Goal: Task Accomplishment & Management: Manage account settings

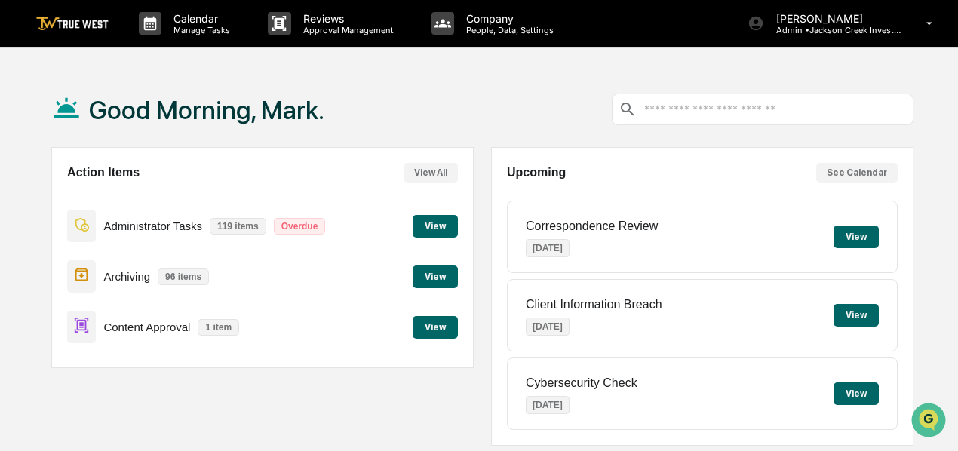
click at [442, 320] on button "View" at bounding box center [434, 327] width 45 height 23
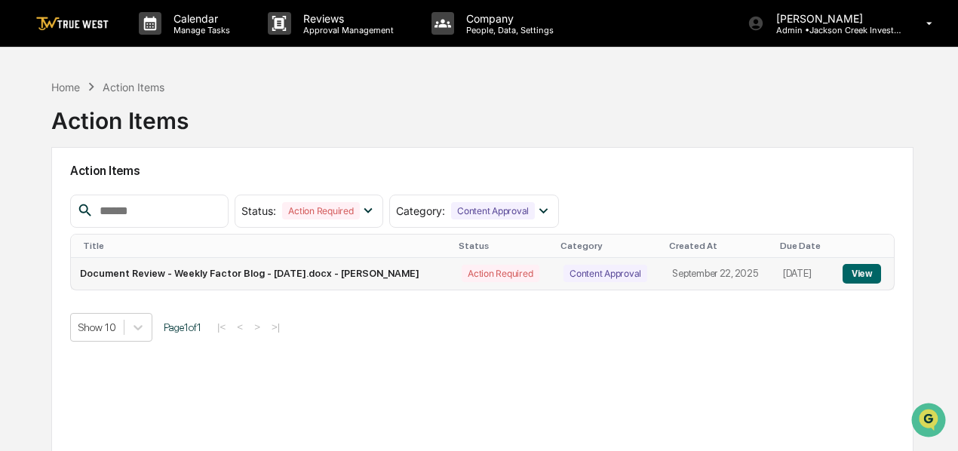
click at [858, 271] on button "View" at bounding box center [861, 274] width 38 height 20
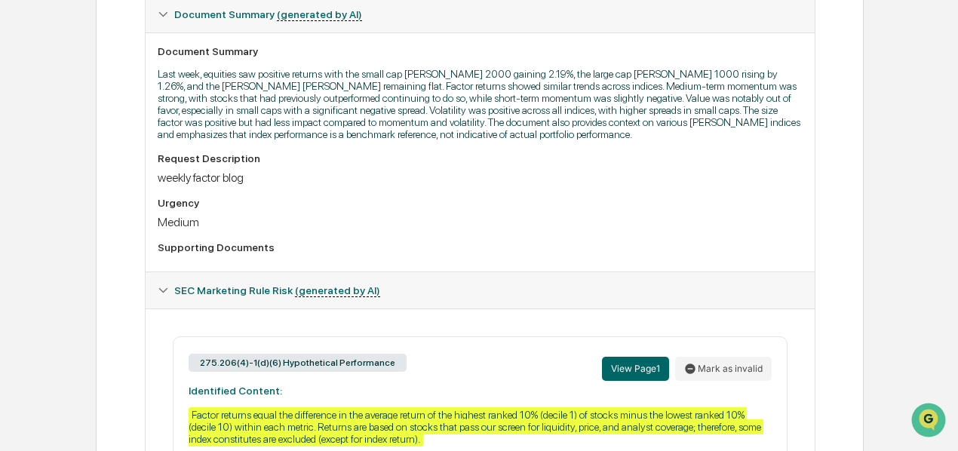
scroll to position [585, 0]
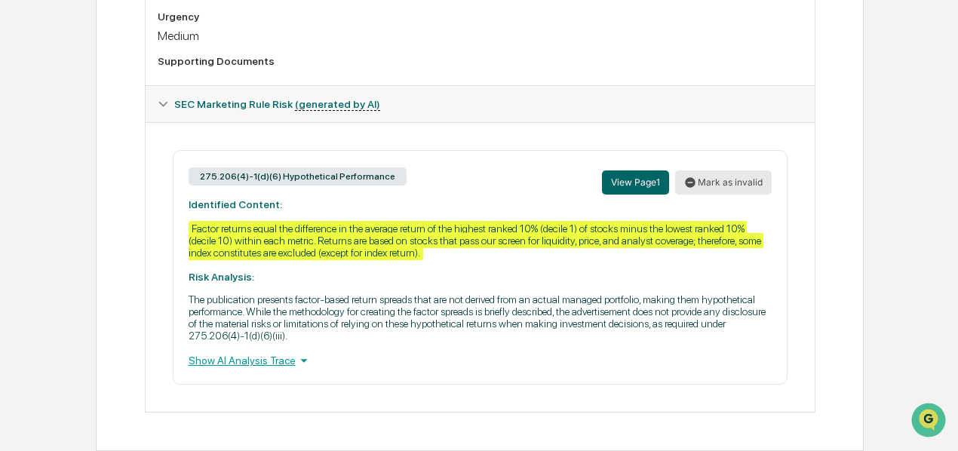
click at [704, 176] on button "Mark as invalid" at bounding box center [723, 182] width 97 height 24
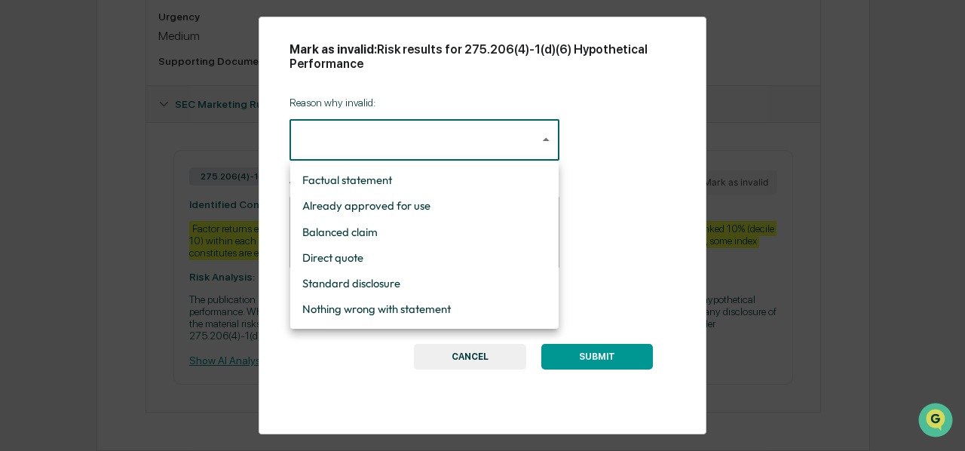
click at [427, 284] on li "Standard disclosure" at bounding box center [424, 284] width 268 height 26
type input "**********"
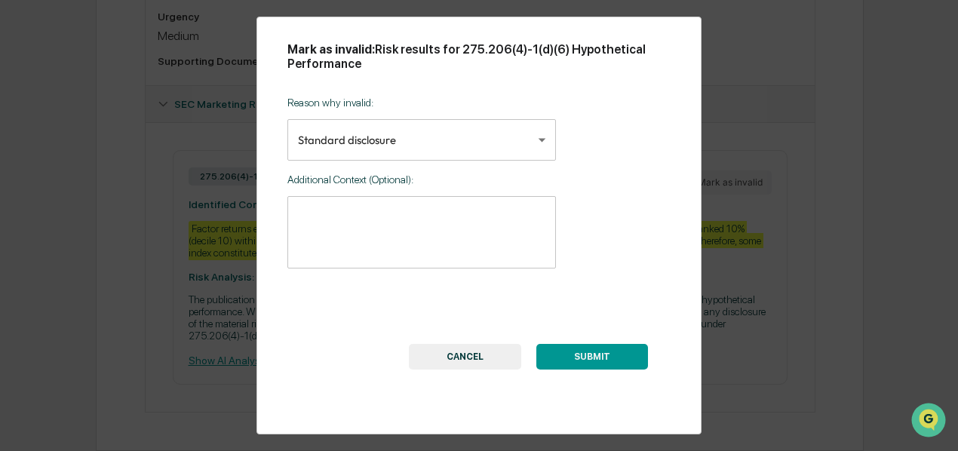
click at [596, 360] on button "SUBMIT" at bounding box center [592, 357] width 112 height 26
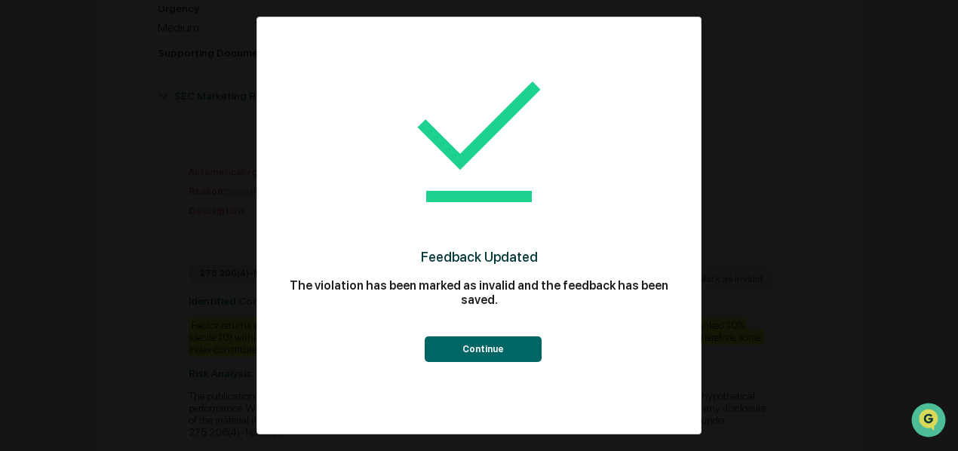
click at [516, 348] on button "Continue" at bounding box center [483, 349] width 117 height 26
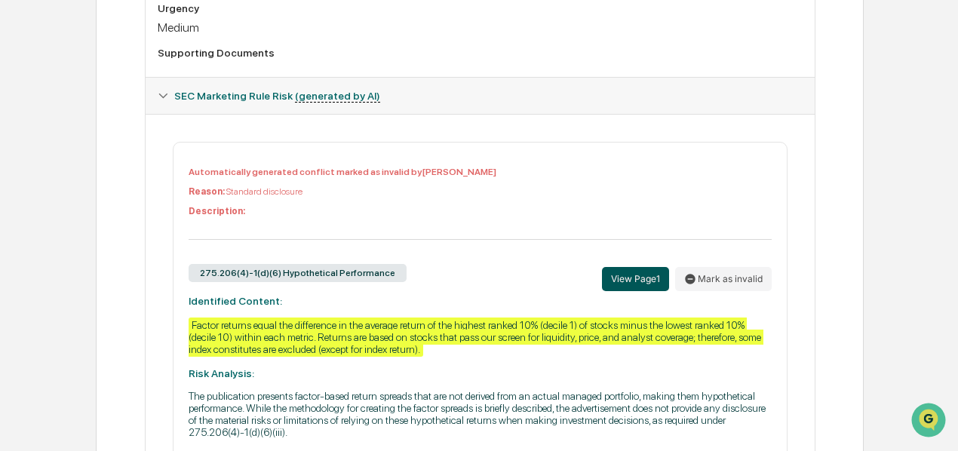
click at [621, 286] on button "View Page 1" at bounding box center [635, 279] width 67 height 24
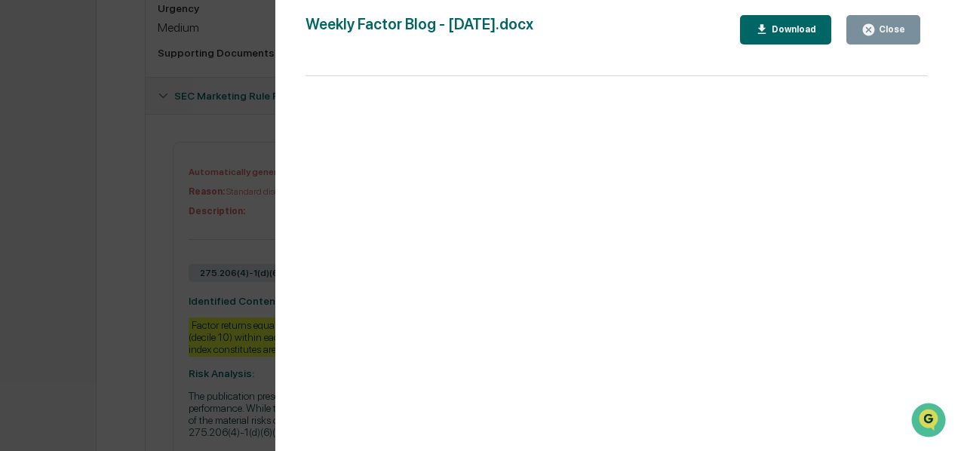
click at [881, 34] on div "Close" at bounding box center [889, 29] width 29 height 11
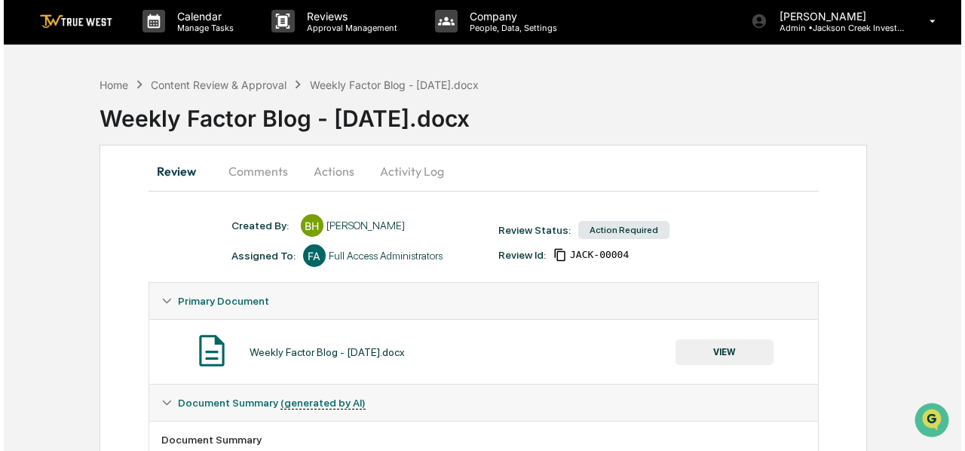
scroll to position [0, 0]
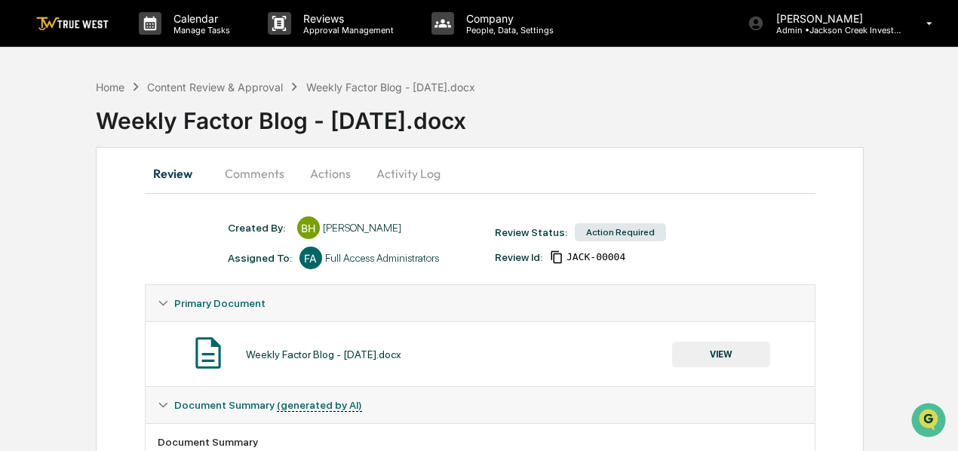
click at [323, 170] on button "Actions" at bounding box center [330, 173] width 68 height 36
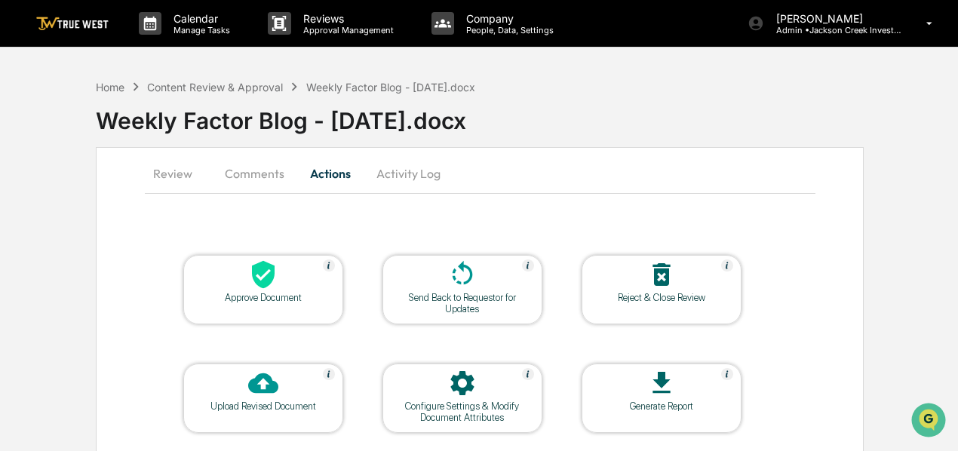
click at [259, 296] on div "Approve Document" at bounding box center [263, 297] width 136 height 11
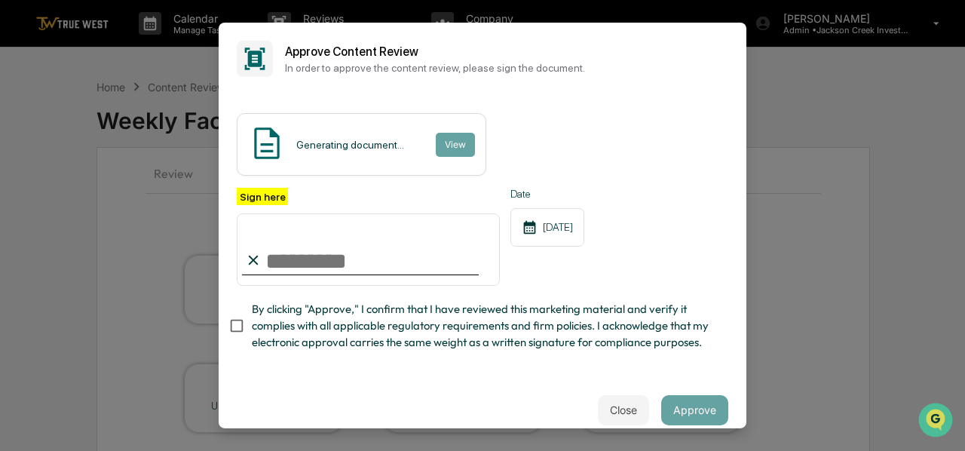
click at [306, 265] on input "Sign here" at bounding box center [368, 249] width 263 height 72
type input "**********"
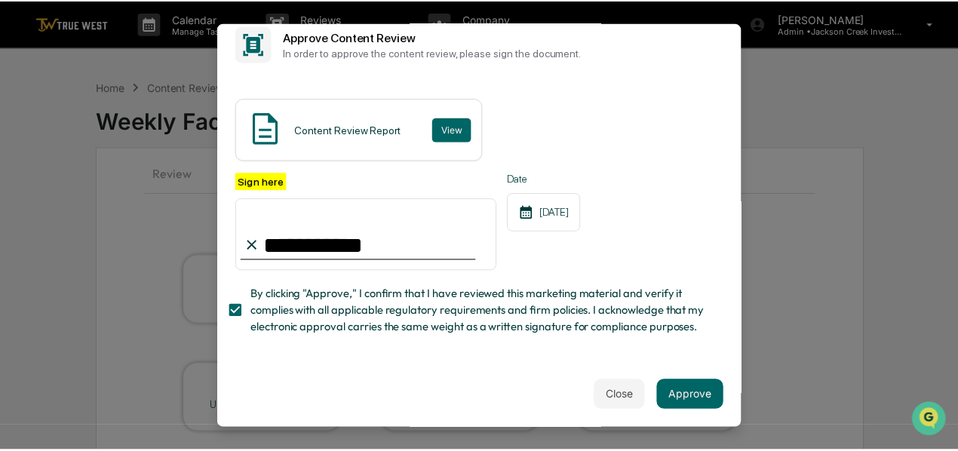
scroll to position [35, 0]
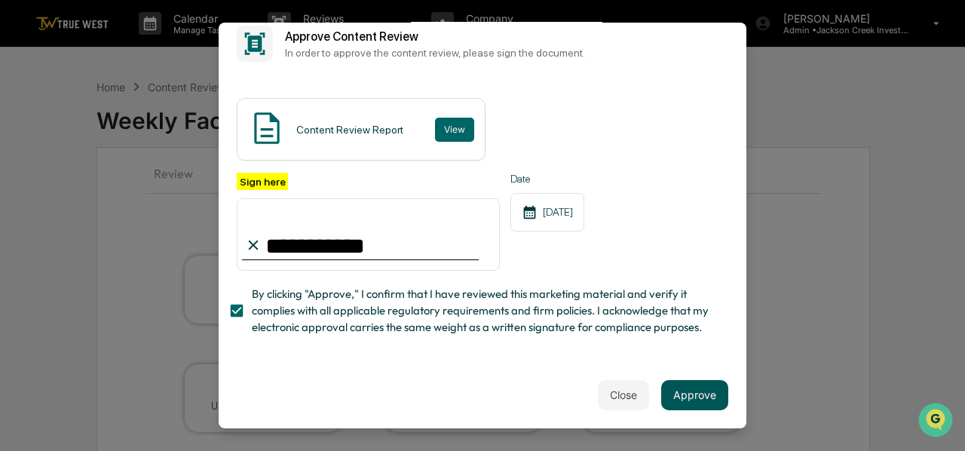
click at [697, 402] on button "Approve" at bounding box center [694, 394] width 67 height 30
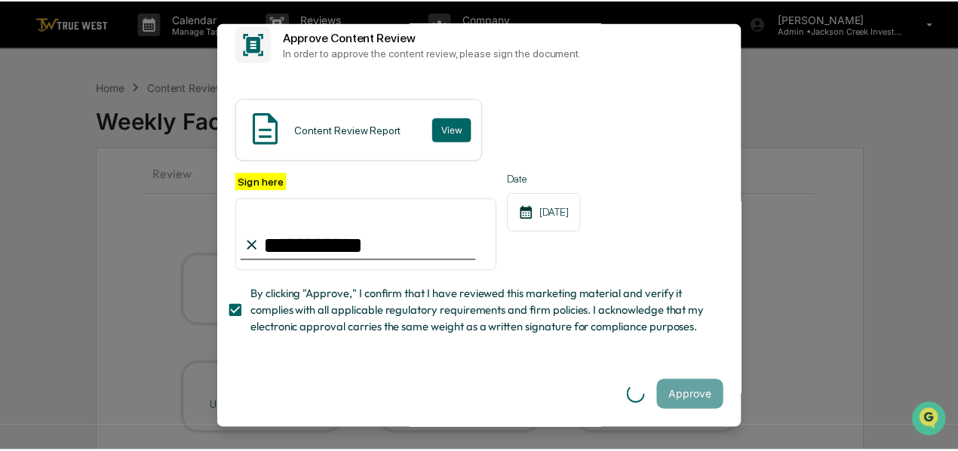
scroll to position [0, 0]
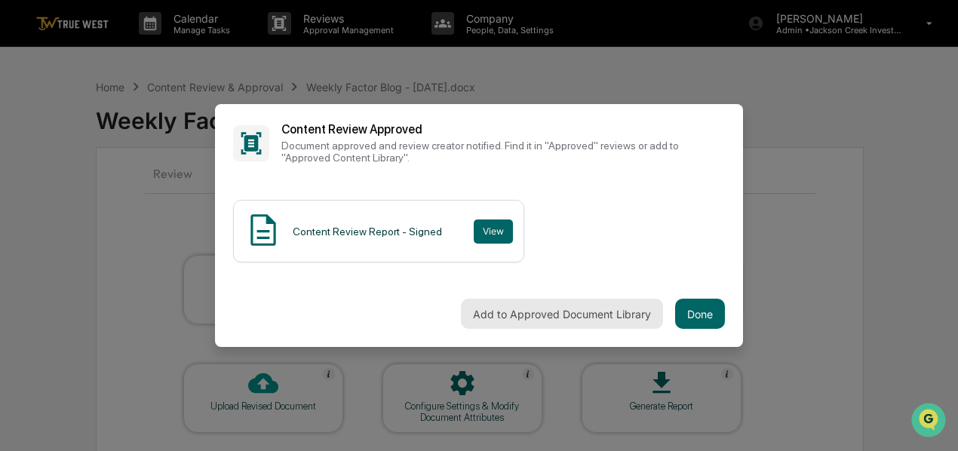
click at [601, 314] on button "Add to Approved Document Library" at bounding box center [562, 314] width 202 height 30
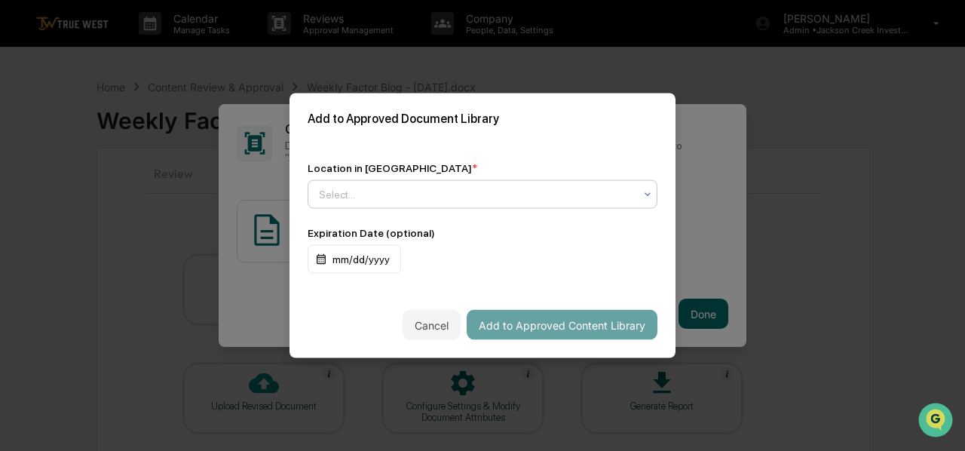
click at [648, 193] on icon at bounding box center [648, 195] width 12 height 12
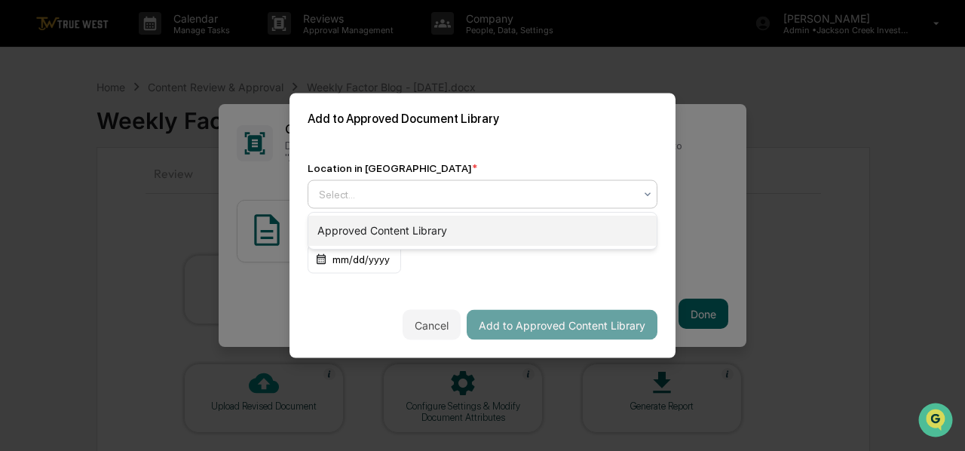
click at [463, 228] on div "Approved Content Library" at bounding box center [482, 231] width 348 height 30
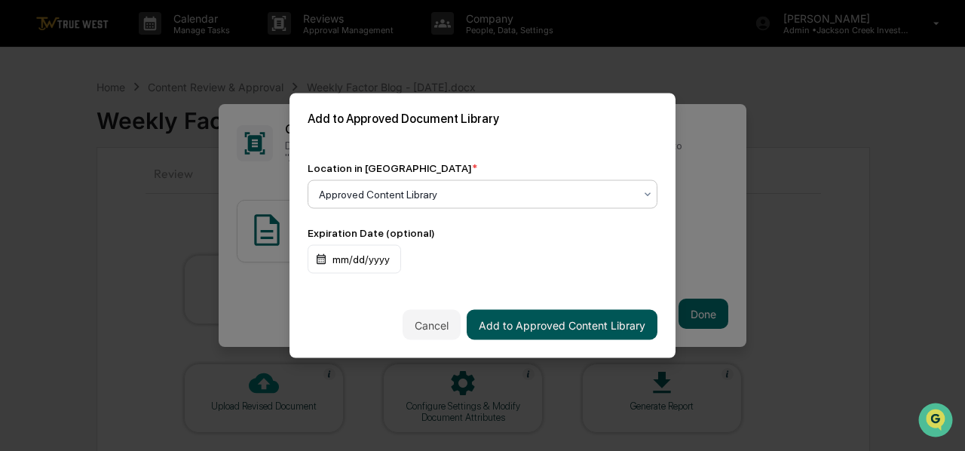
click at [552, 328] on button "Add to Approved Content Library" at bounding box center [562, 325] width 191 height 30
